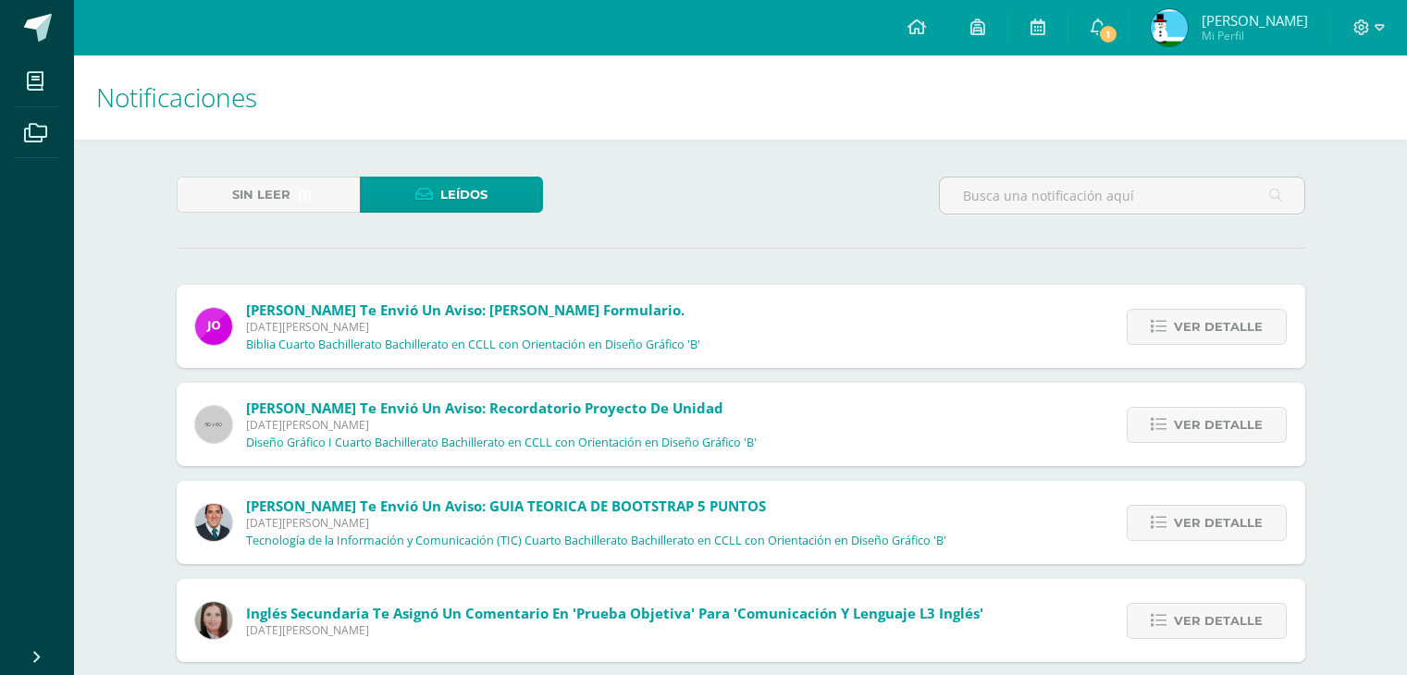
scroll to position [277, 0]
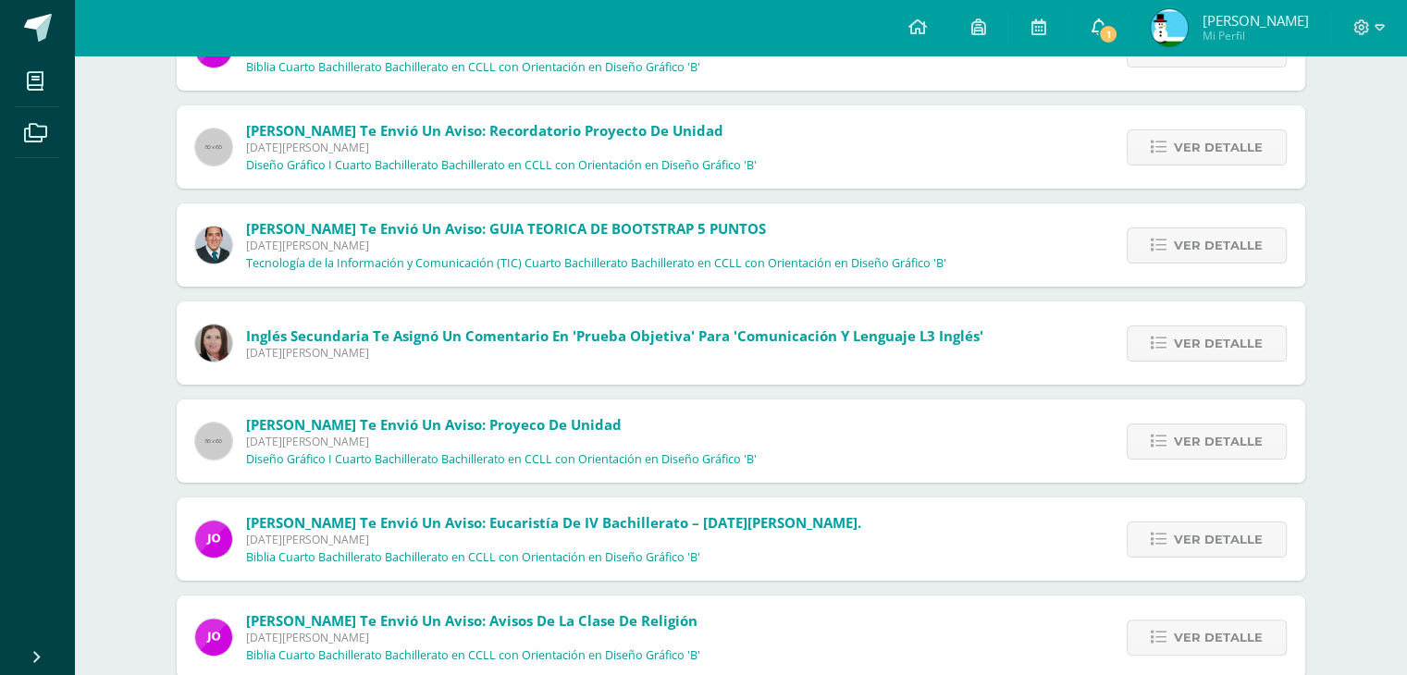
click at [1097, 33] on icon at bounding box center [1097, 26] width 15 height 17
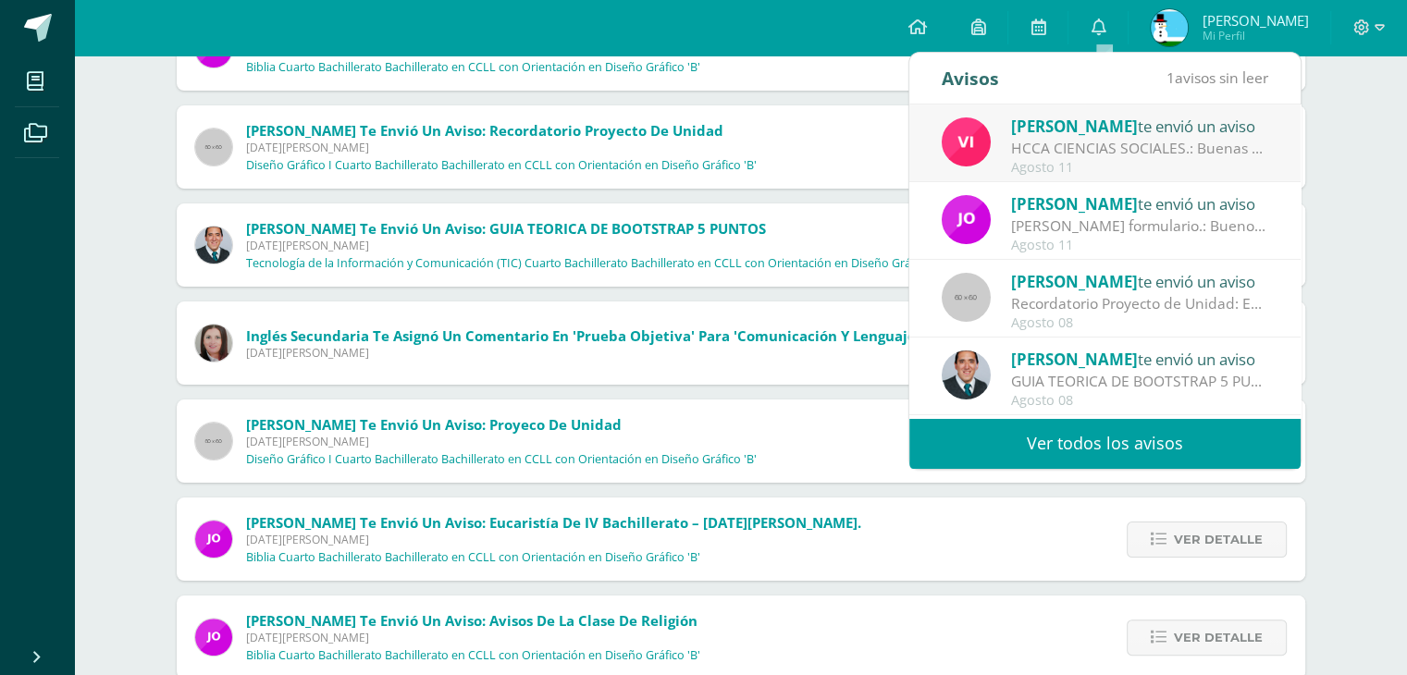
click at [1118, 123] on div "[PERSON_NAME] te envió un aviso" at bounding box center [1139, 126] width 257 height 24
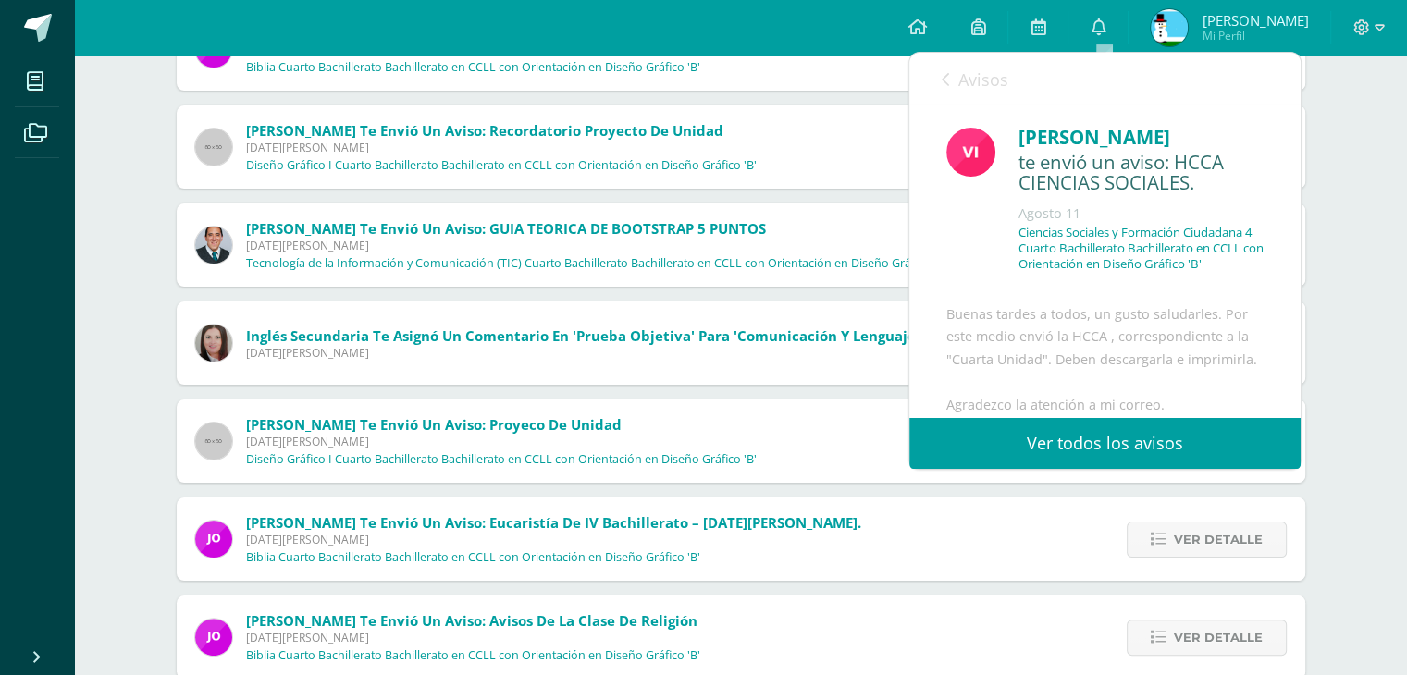
drag, startPoint x: 952, startPoint y: 73, endPoint x: 967, endPoint y: 78, distance: 15.5
click at [963, 76] on link "Avisos" at bounding box center [975, 79] width 67 height 53
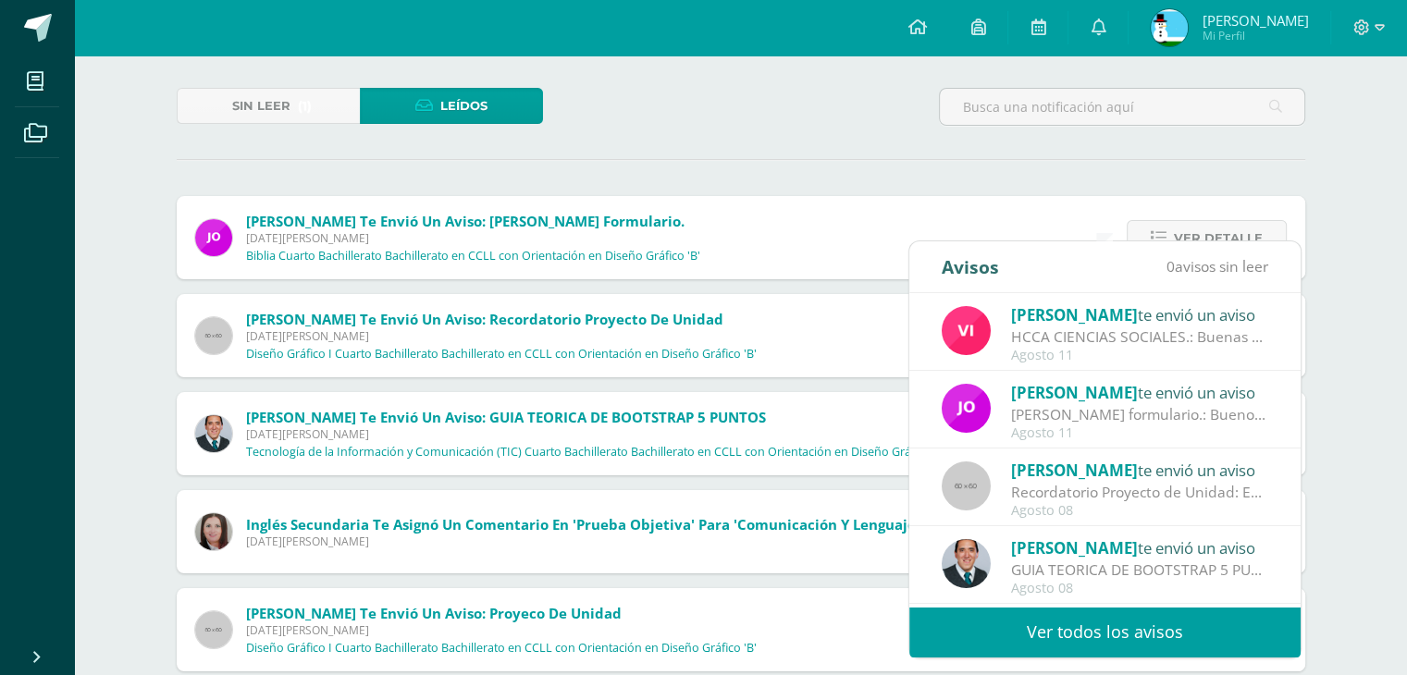
scroll to position [0, 0]
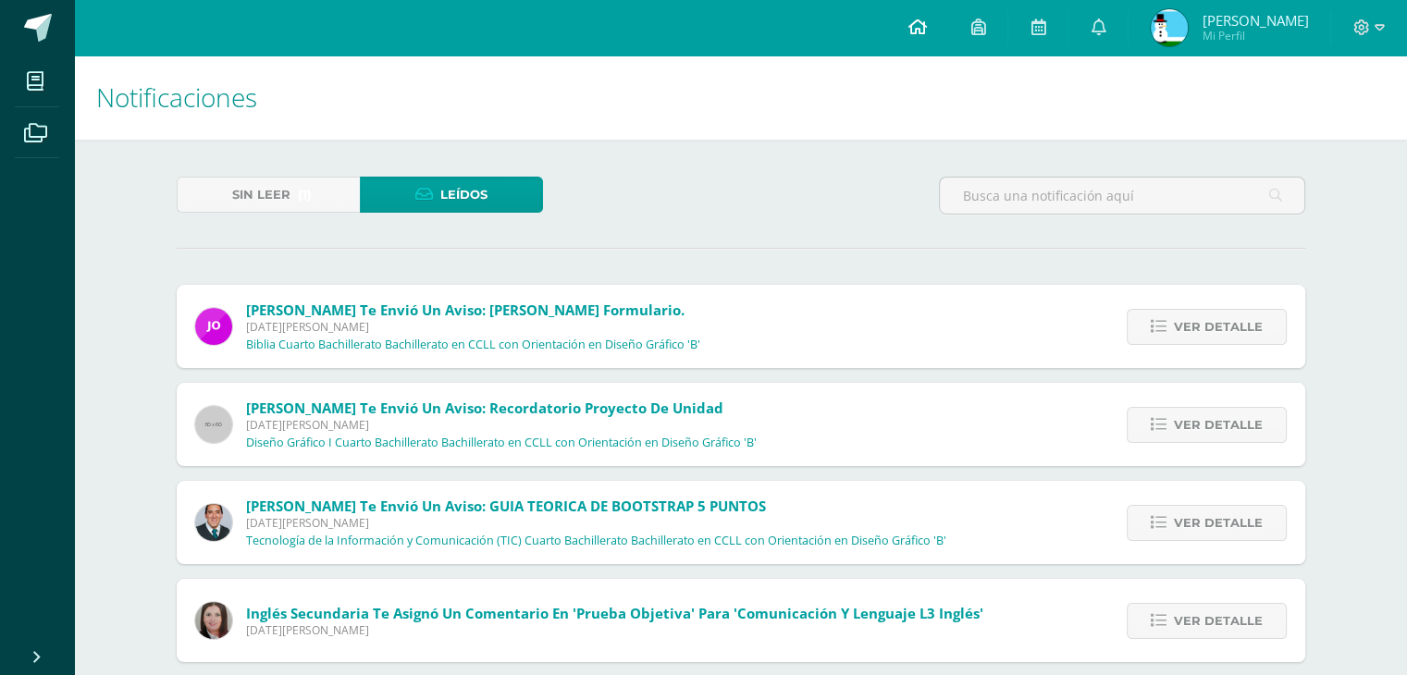
click at [918, 27] on icon at bounding box center [916, 26] width 18 height 17
